Goal: Book appointment/travel/reservation

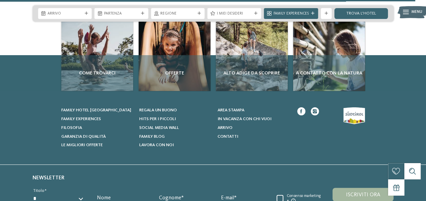
scroll to position [2442, 0]
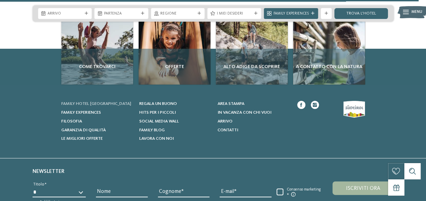
click at [111, 102] on span "Family hotel [GEOGRAPHIC_DATA]" at bounding box center [96, 104] width 70 height 4
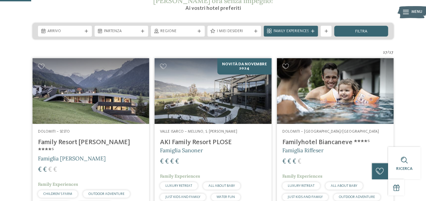
scroll to position [68, 0]
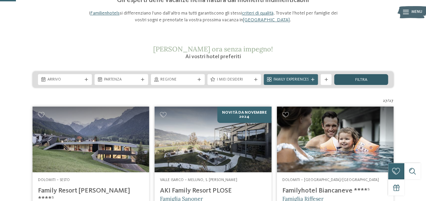
click at [354, 80] on div "filtra" at bounding box center [361, 79] width 54 height 11
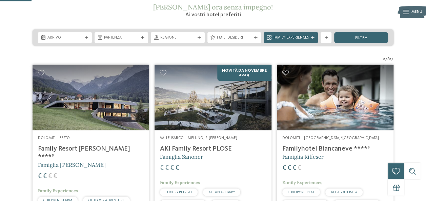
scroll to position [101, 0]
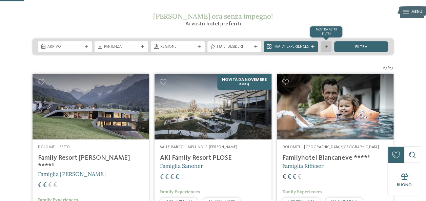
click at [325, 50] on div "mostra altri filtri" at bounding box center [326, 46] width 11 height 11
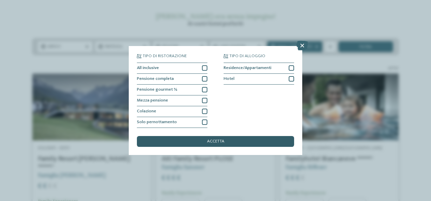
click at [237, 138] on div "accetta" at bounding box center [215, 141] width 157 height 11
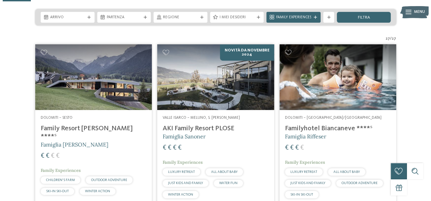
scroll to position [135, 0]
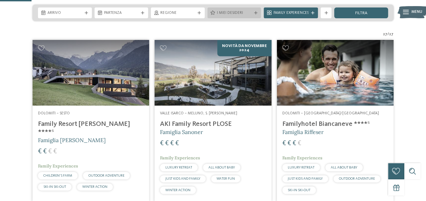
click at [243, 13] on span "I miei desideri" at bounding box center [234, 13] width 35 height 5
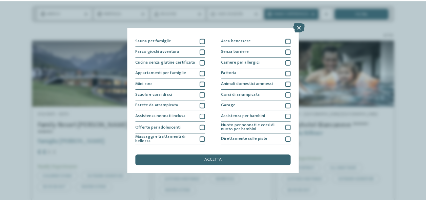
scroll to position [83, 0]
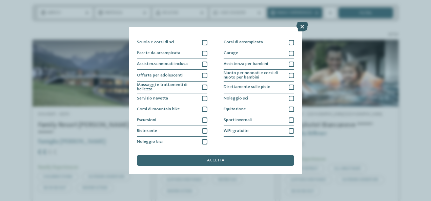
click at [300, 26] on icon at bounding box center [303, 26] width 12 height 9
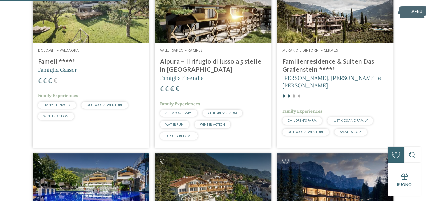
scroll to position [542, 0]
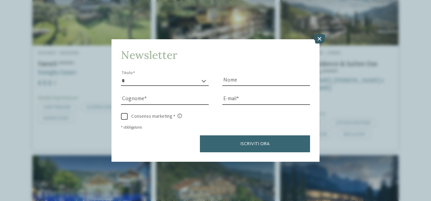
click at [318, 39] on icon at bounding box center [320, 38] width 12 height 9
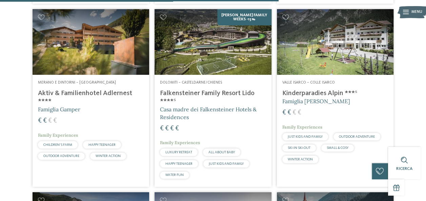
scroll to position [1186, 0]
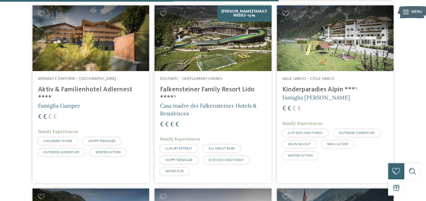
click at [121, 86] on h4 "Aktiv & Familienhotel Adlernest ****" at bounding box center [91, 94] width 106 height 16
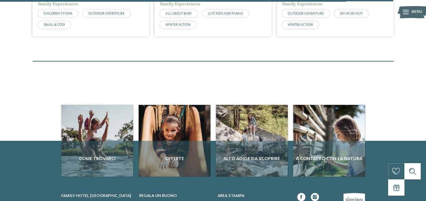
scroll to position [1695, 0]
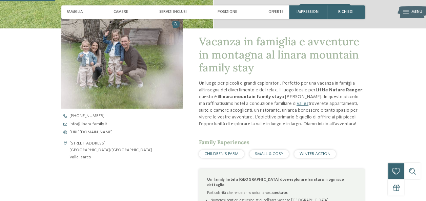
scroll to position [237, 0]
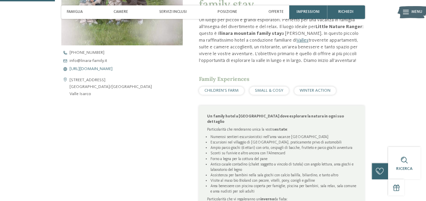
click at [99, 67] on span "https://www.linara-family.it/it" at bounding box center [91, 69] width 43 height 4
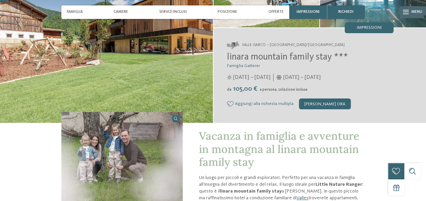
scroll to position [34, 0]
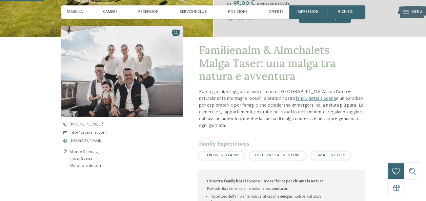
scroll to position [237, 0]
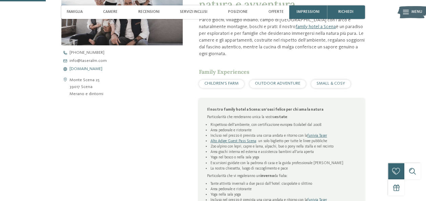
click at [84, 69] on span "[DOMAIN_NAME]" at bounding box center [86, 69] width 33 height 4
